Goal: Task Accomplishment & Management: Manage account settings

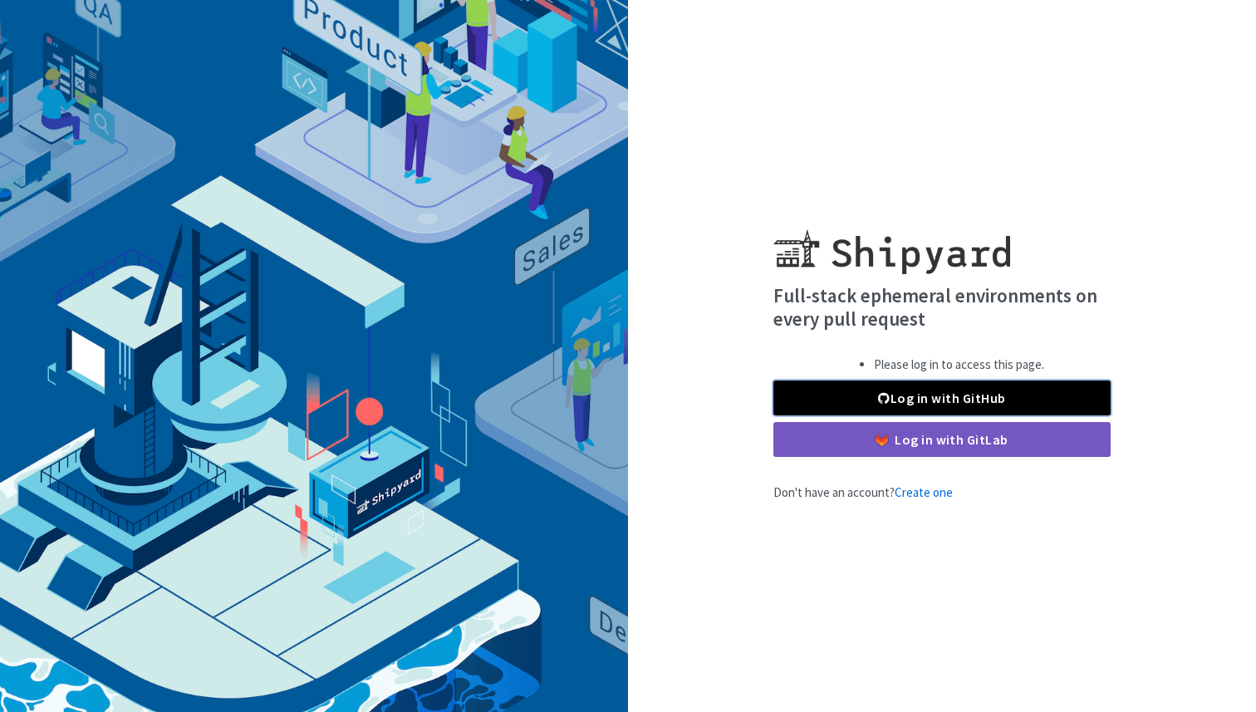
click at [912, 400] on link "Log in with GitHub" at bounding box center [941, 397] width 337 height 35
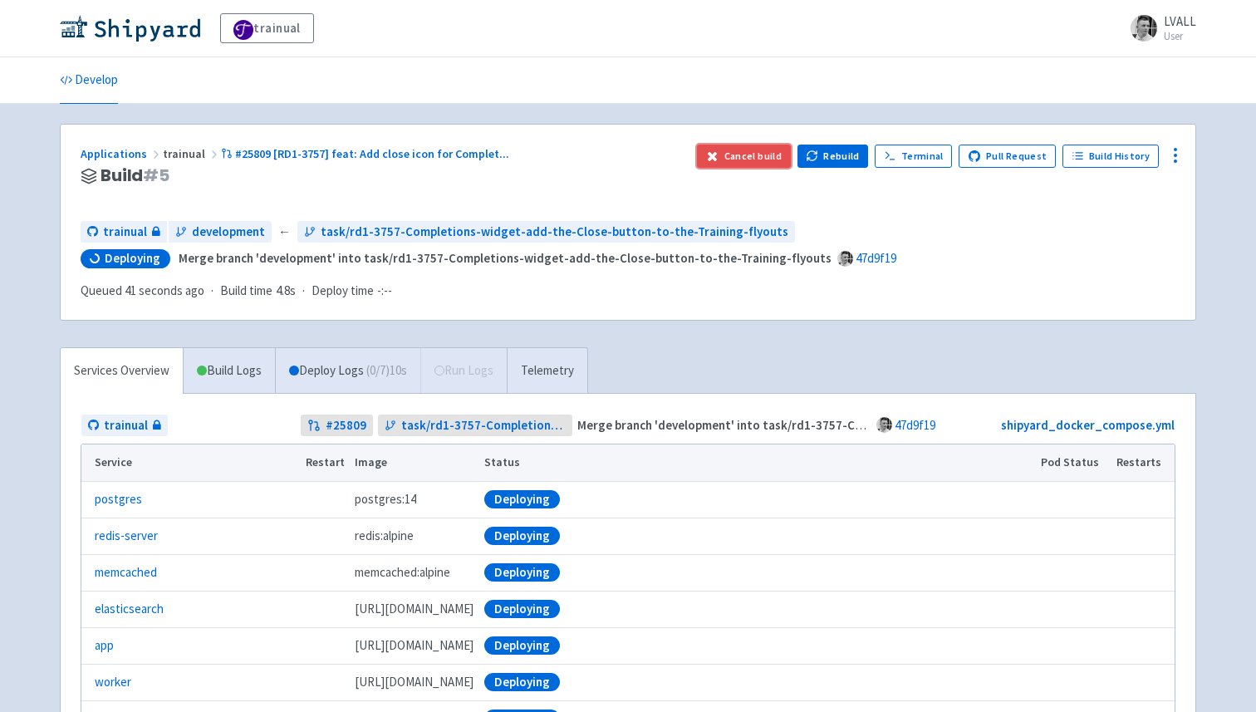
click at [748, 159] on button "Cancel build" at bounding box center [744, 156] width 94 height 23
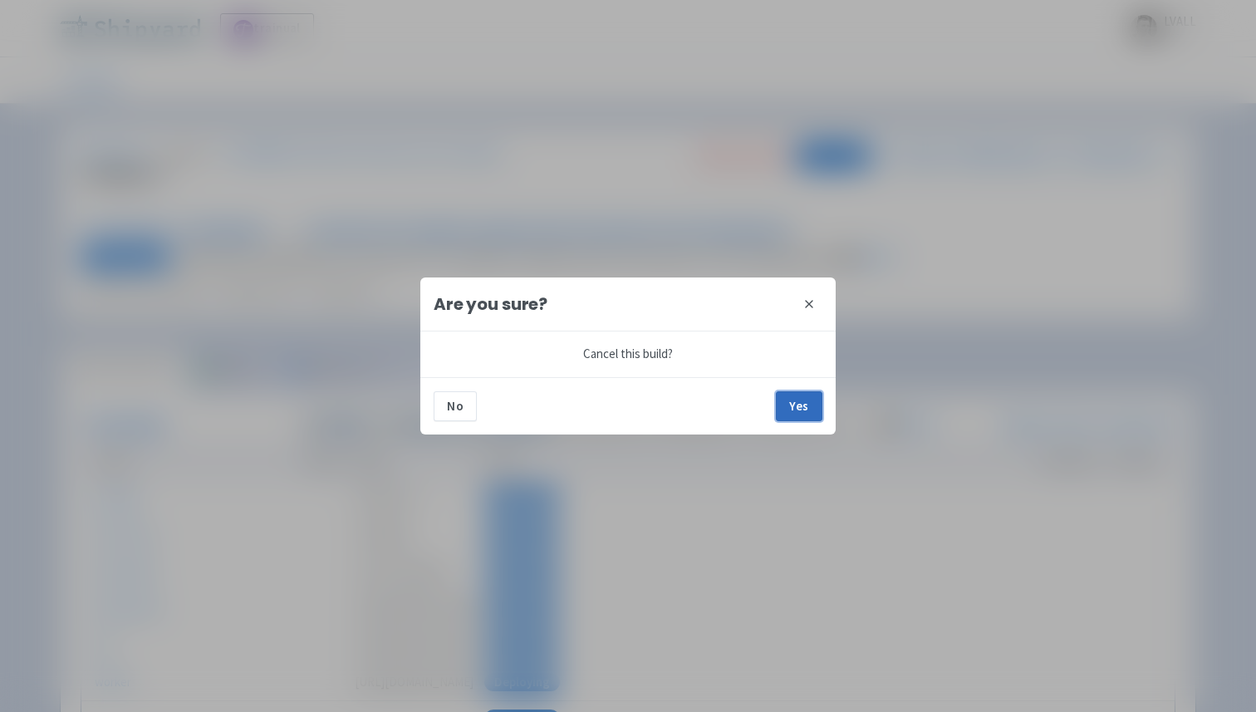
click at [795, 410] on button "Yes" at bounding box center [799, 406] width 47 height 30
